Goal: Information Seeking & Learning: Understand process/instructions

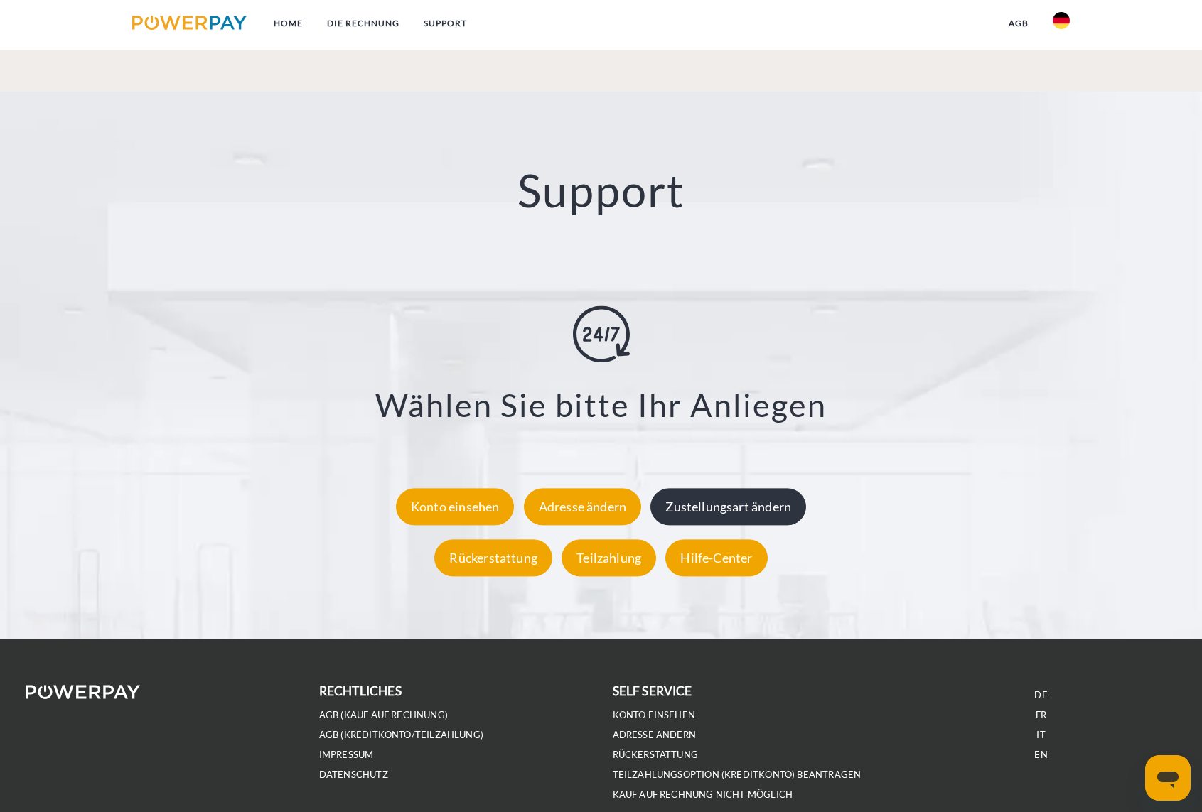
scroll to position [2514, 0]
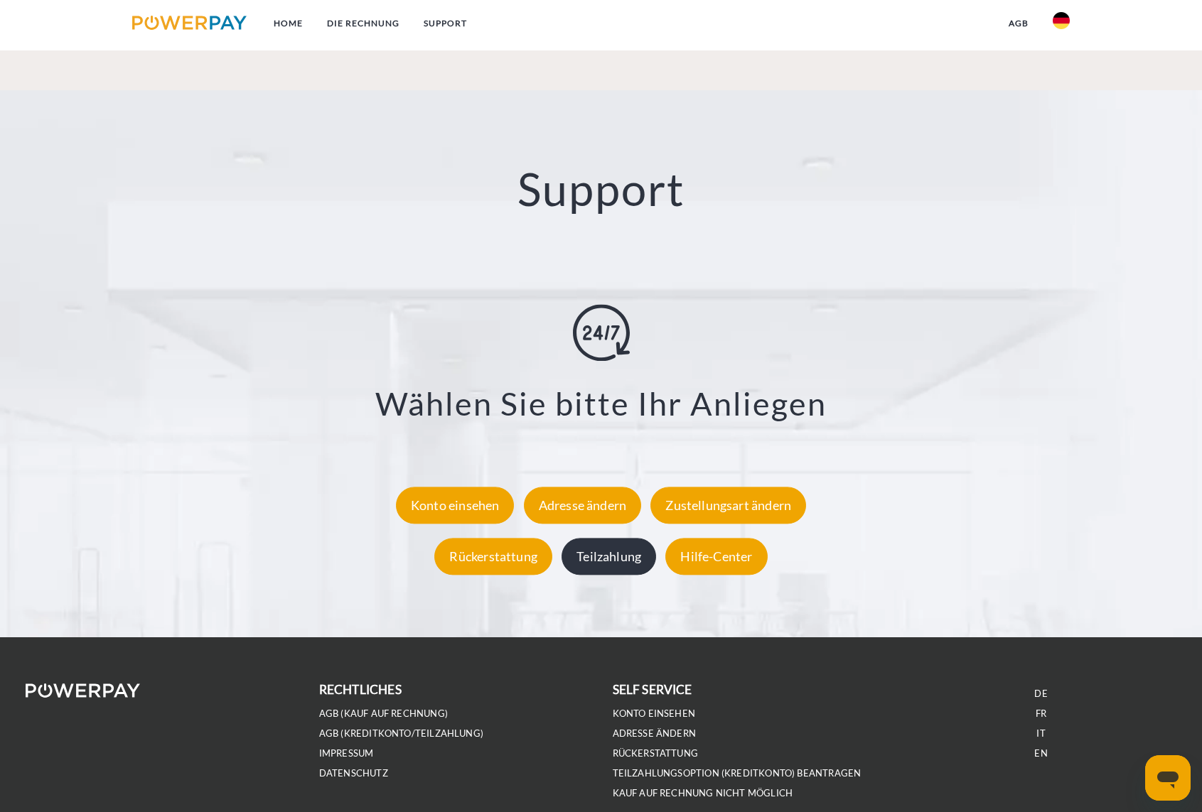
click at [606, 563] on div "Teilzahlung" at bounding box center [608, 556] width 95 height 37
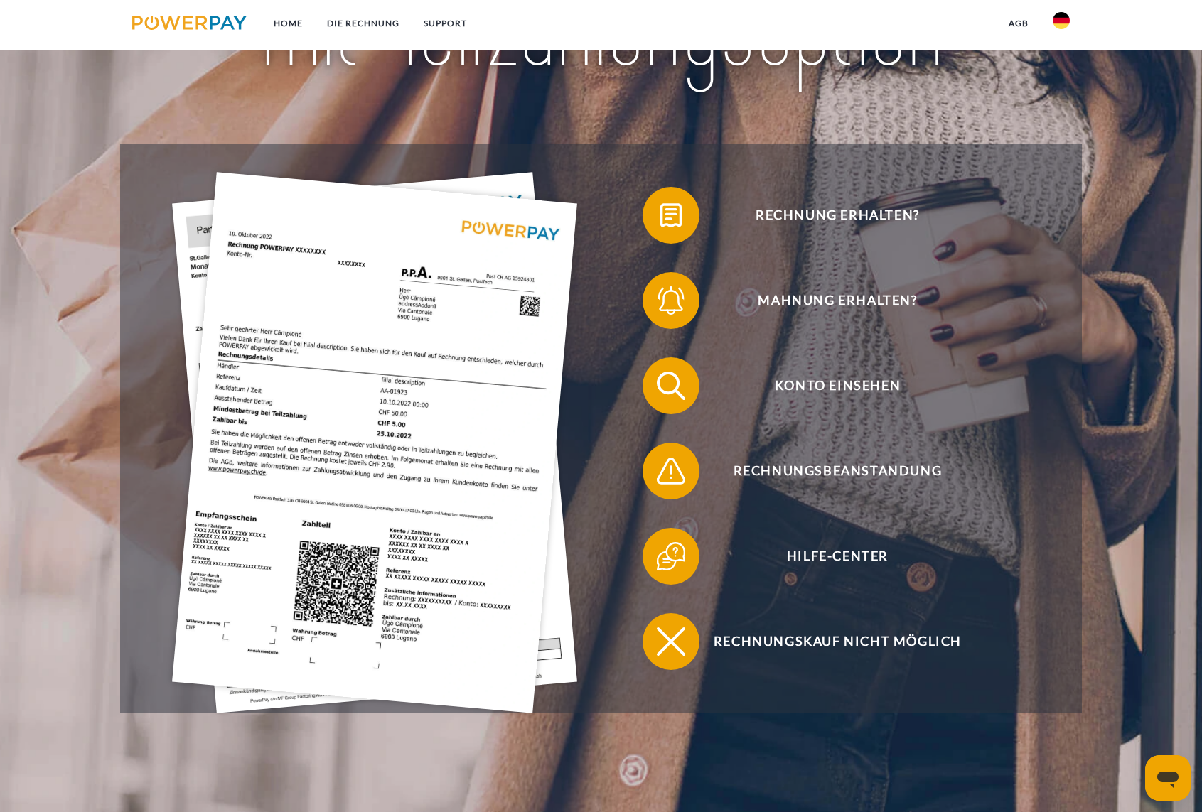
scroll to position [284, 0]
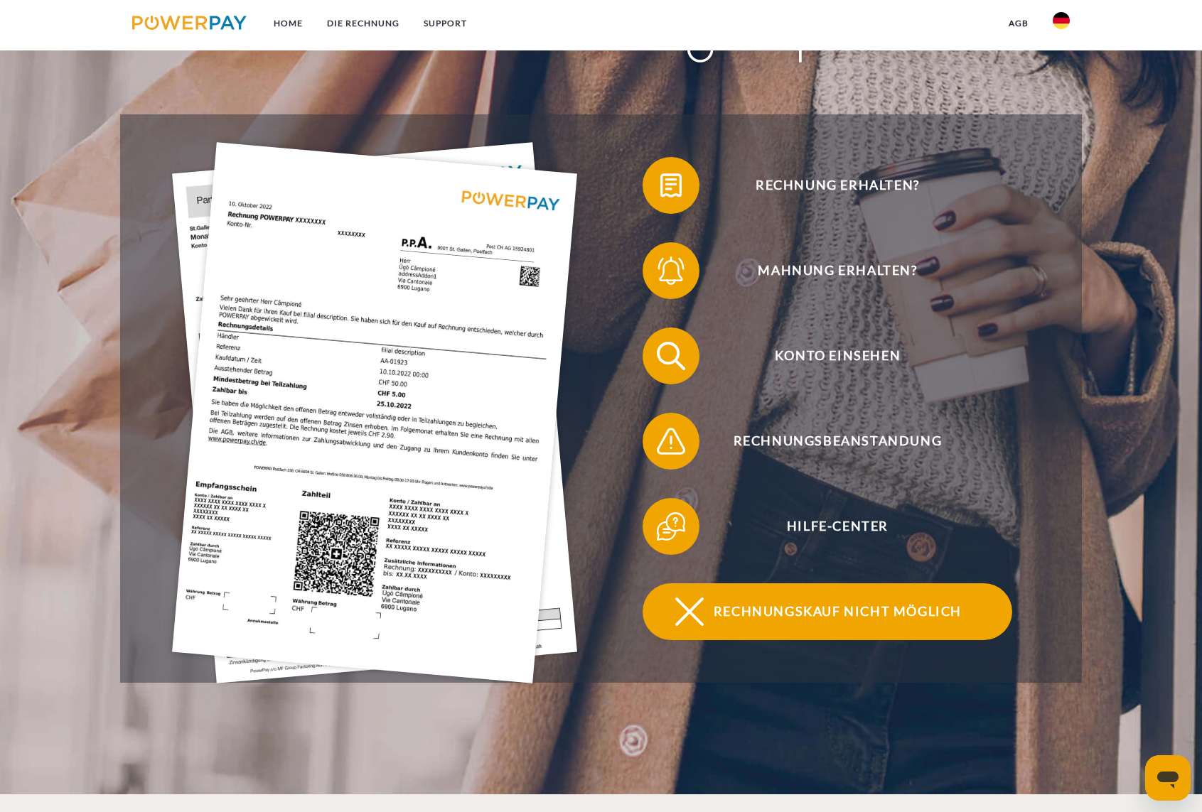
click at [795, 616] on span "Rechnungskauf nicht möglich" at bounding box center [837, 611] width 348 height 57
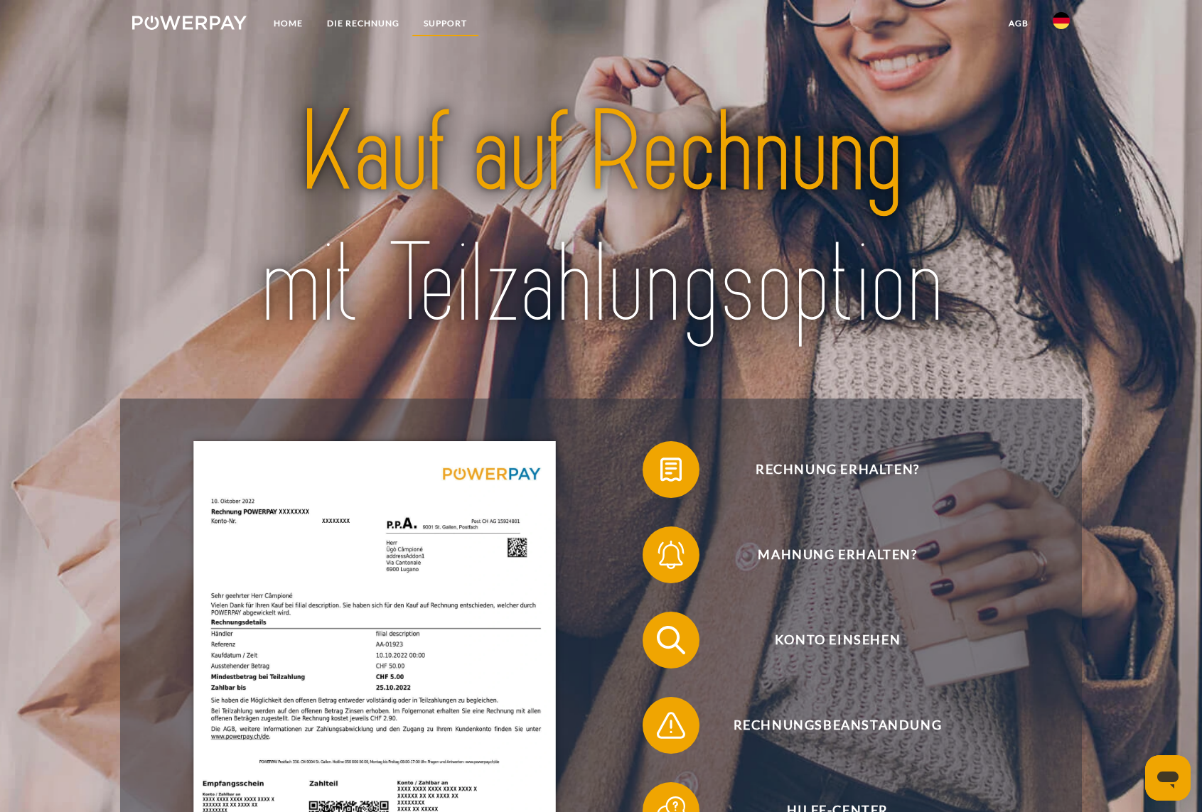
click at [442, 20] on link "SUPPORT" at bounding box center [445, 24] width 68 height 26
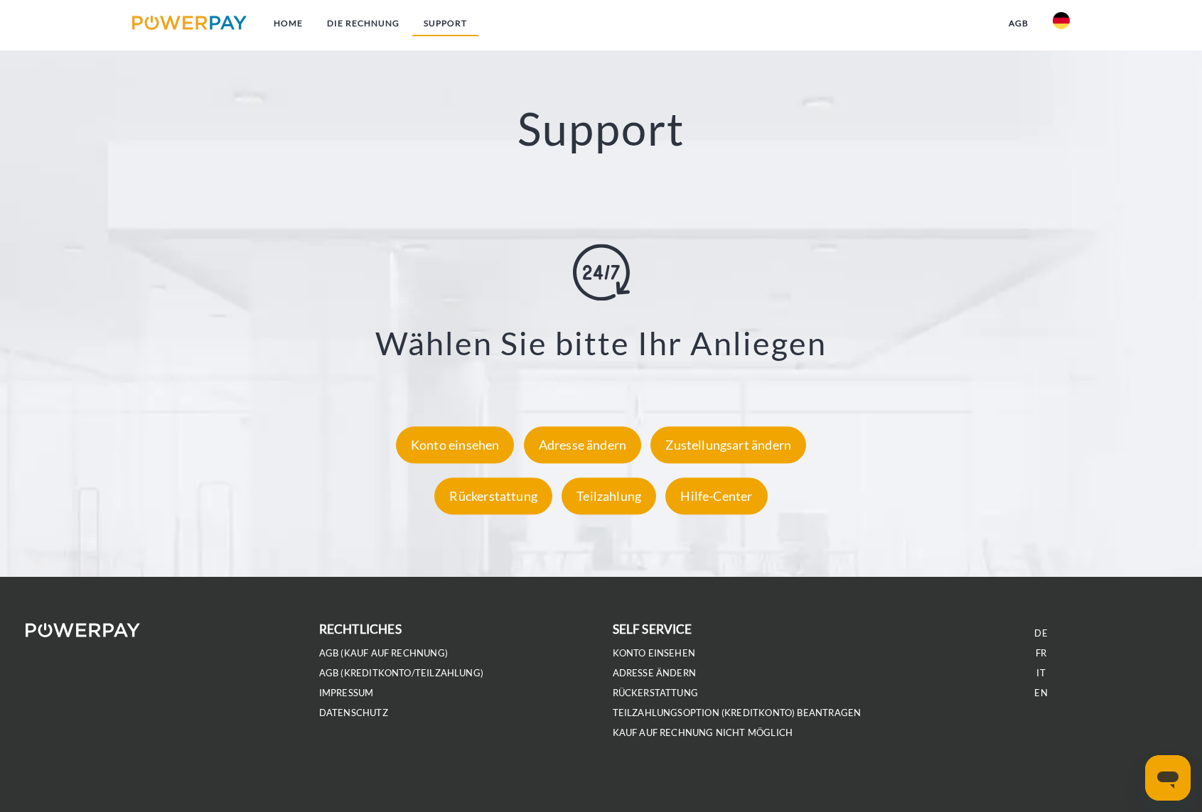
scroll to position [2585, 0]
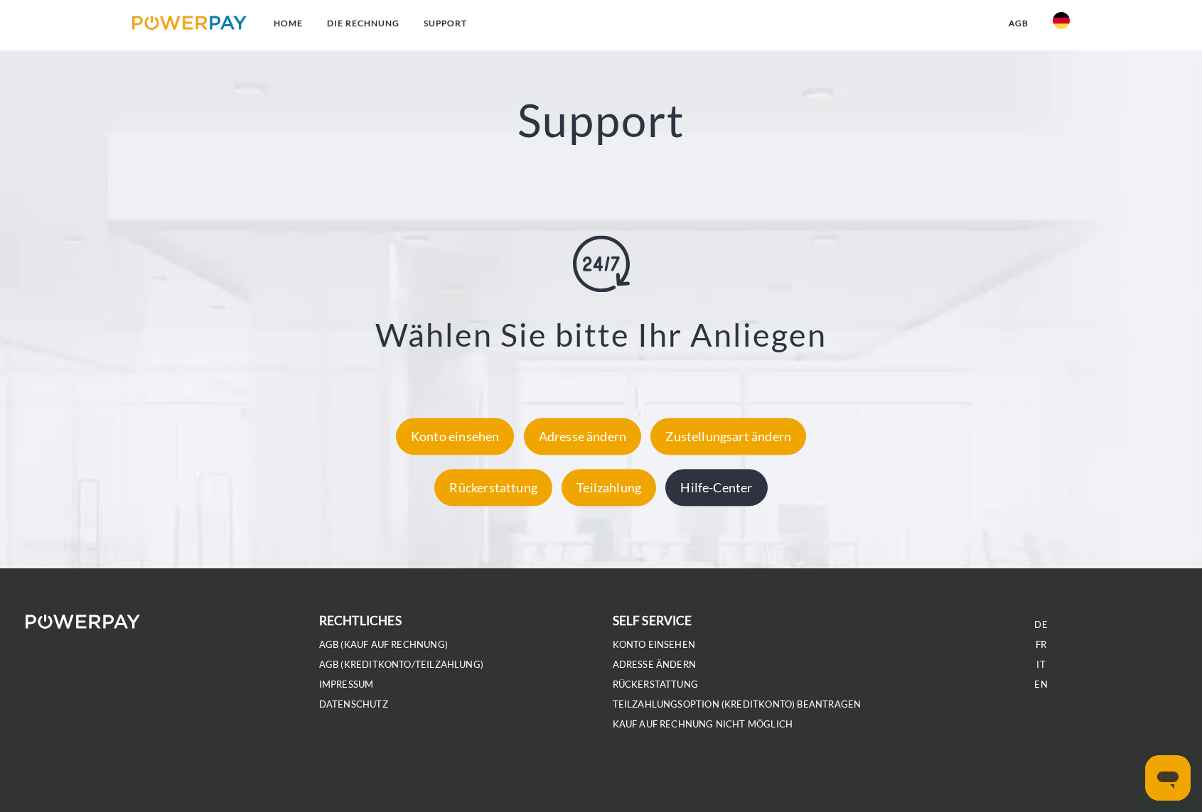
click at [719, 495] on div "Hilfe-Center" at bounding box center [716, 487] width 102 height 37
